Goal: Task Accomplishment & Management: Use online tool/utility

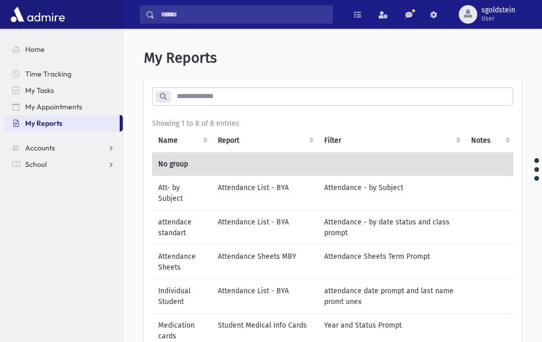
scroll to position [101, 0]
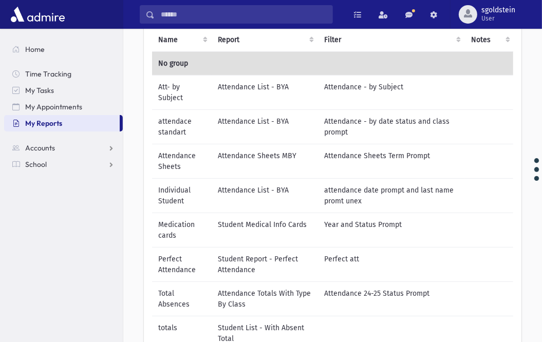
click at [175, 228] on td "Medication cards" at bounding box center [182, 230] width 60 height 34
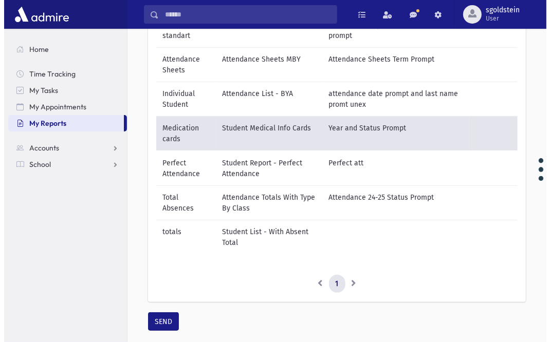
scroll to position [204, 0]
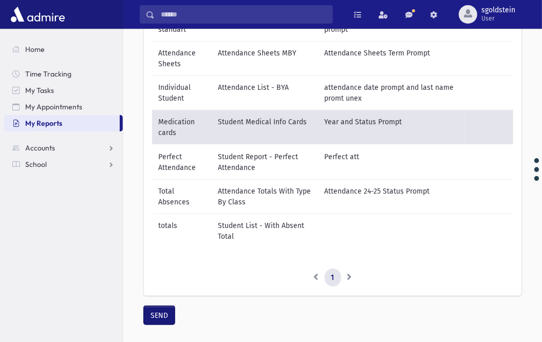
click at [158, 324] on button "SEND" at bounding box center [159, 315] width 31 height 19
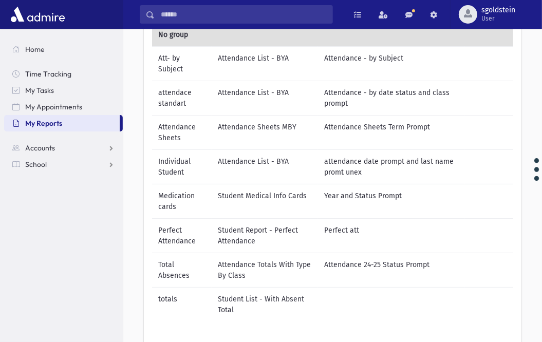
scroll to position [154, 0]
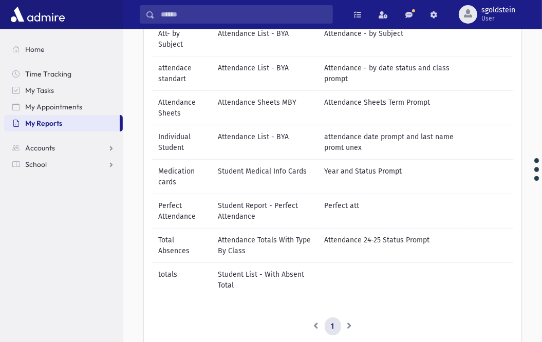
click at [184, 171] on td "Medication cards" at bounding box center [182, 176] width 60 height 34
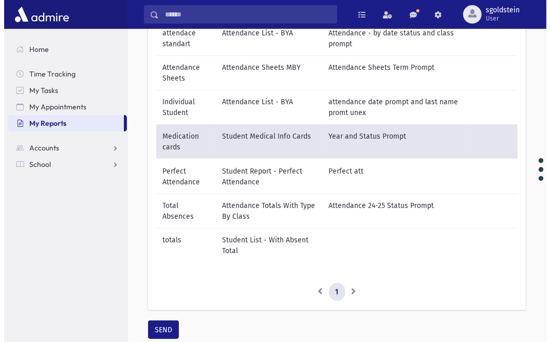
scroll to position [228, 0]
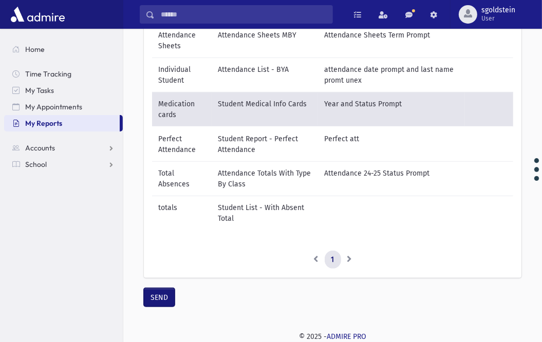
click at [166, 295] on button "SEND" at bounding box center [159, 297] width 31 height 19
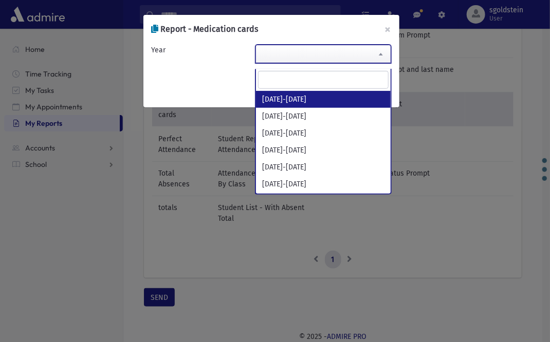
click at [379, 56] on span at bounding box center [381, 53] width 21 height 17
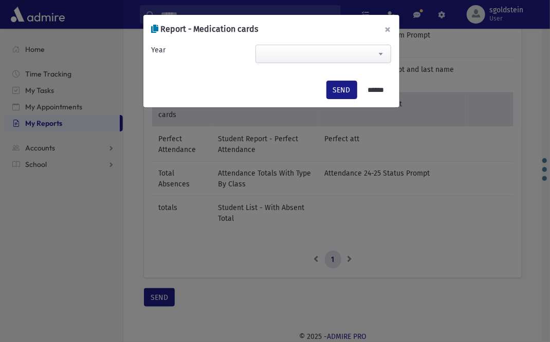
click at [389, 28] on button "×" at bounding box center [388, 29] width 23 height 29
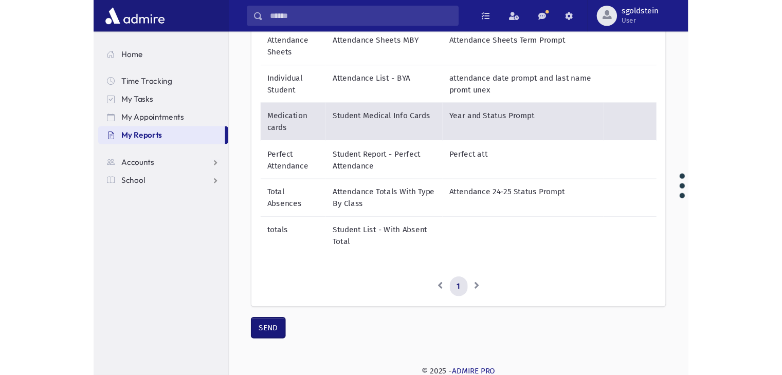
scroll to position [187, 0]
